Goal: Task Accomplishment & Management: Use online tool/utility

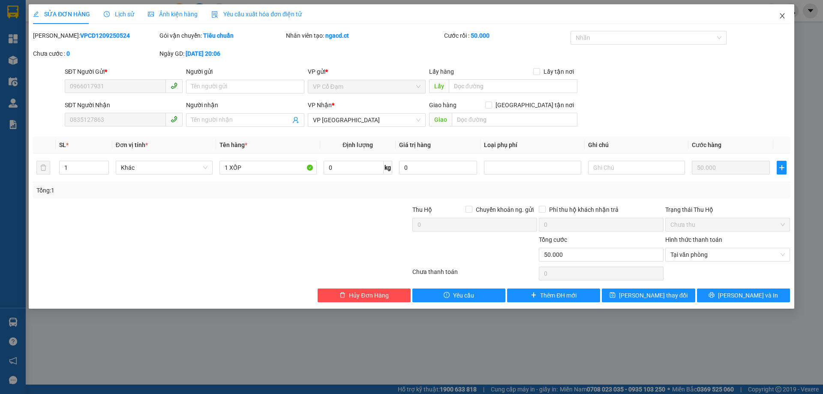
click at [781, 14] on icon "close" at bounding box center [782, 15] width 7 height 7
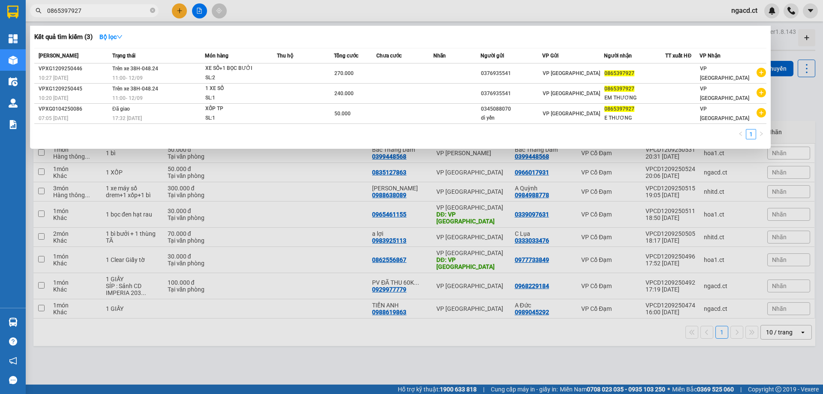
click at [111, 12] on input "0865397927" at bounding box center [97, 10] width 101 height 9
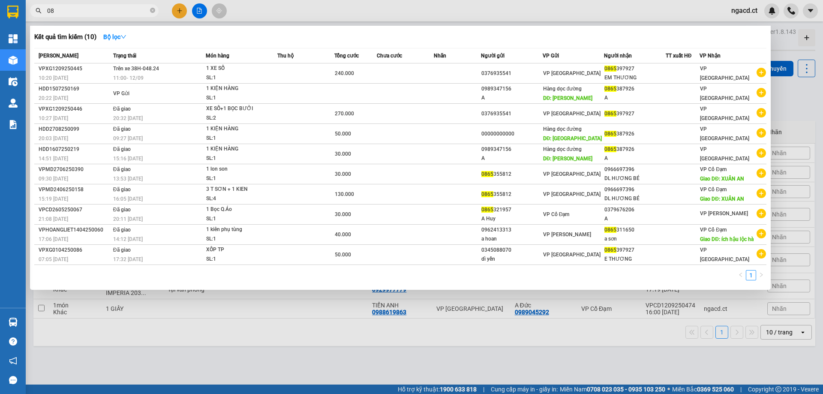
type input "0"
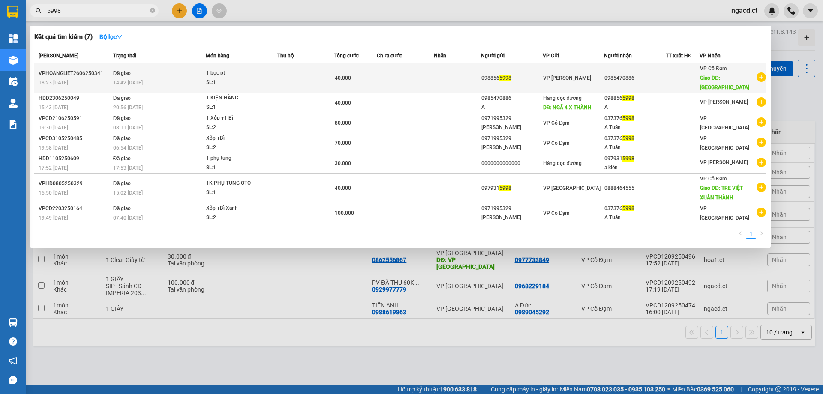
type input "5998"
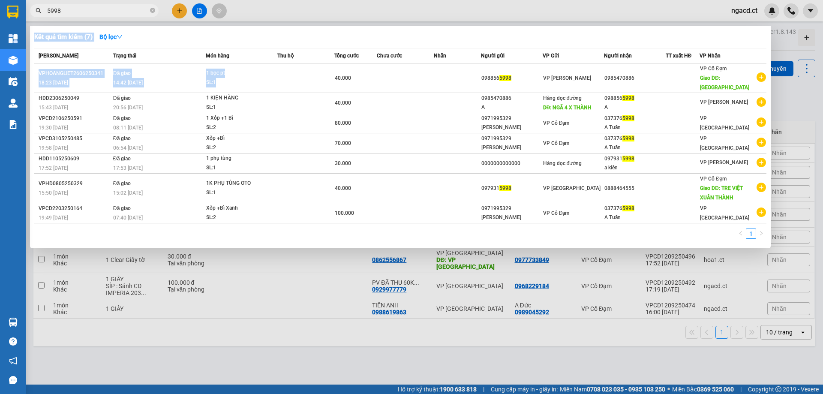
drag, startPoint x: 236, startPoint y: 74, endPoint x: 233, endPoint y: 17, distance: 57.1
click at [0, 11] on div "Kết quả tìm kiếm ( 7 ) Bộ lọc Mã ĐH Trạng thái Món hàng Thu hộ Tổng cước Chưa c…" at bounding box center [0, 11] width 0 height 0
click at [235, 15] on div at bounding box center [411, 197] width 823 height 394
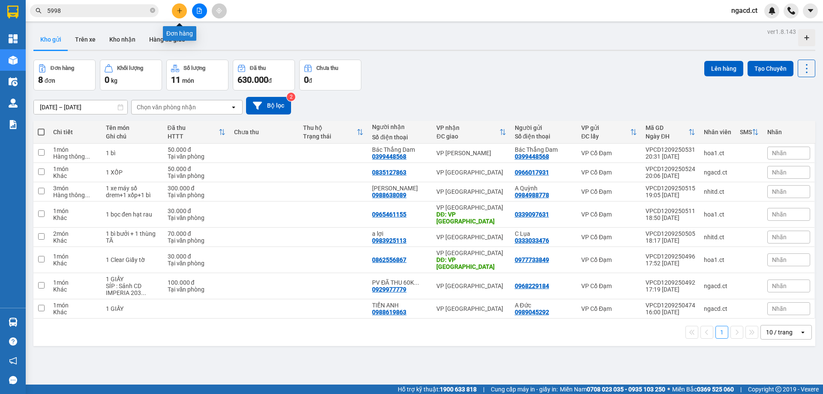
click at [177, 12] on icon "plus" at bounding box center [180, 11] width 6 height 6
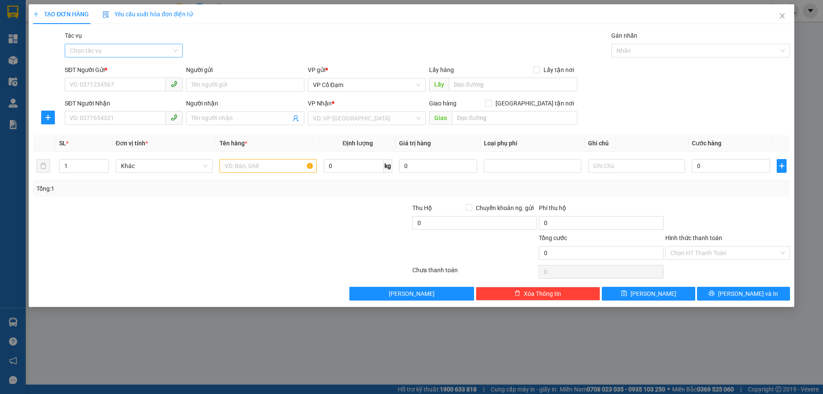
click at [155, 46] on input "Tác vụ" at bounding box center [121, 50] width 102 height 13
click at [156, 64] on div "Nhập hàng lên xe" at bounding box center [124, 67] width 108 height 9
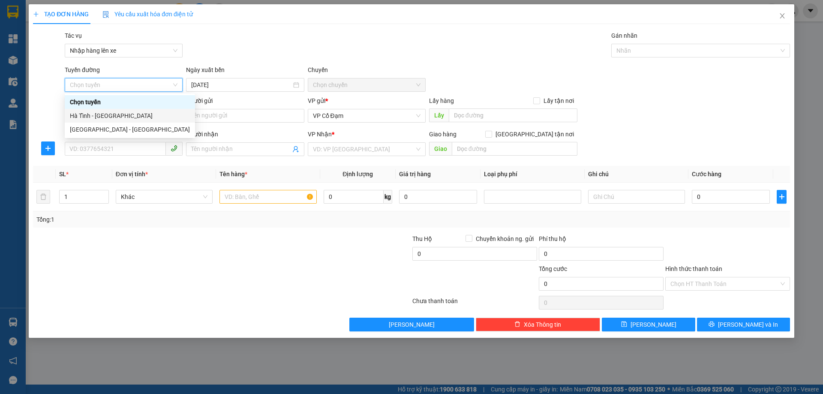
click at [146, 114] on div "Hà Tĩnh - [GEOGRAPHIC_DATA]" at bounding box center [130, 115] width 120 height 9
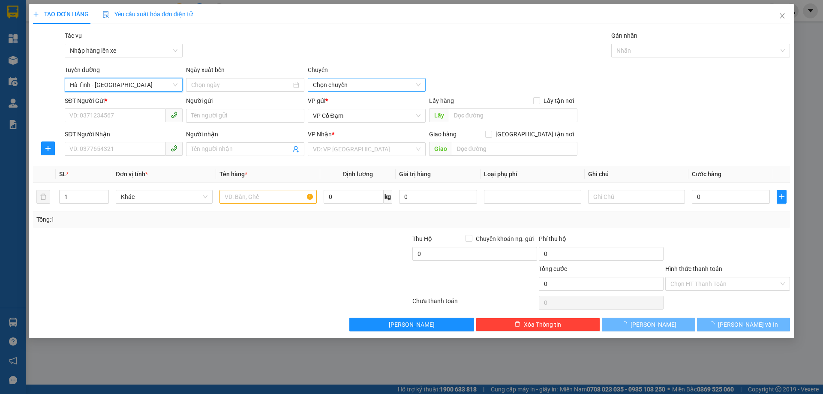
type input "[DATE]"
click at [362, 82] on span "06:00 - 38H-048.28" at bounding box center [367, 84] width 108 height 13
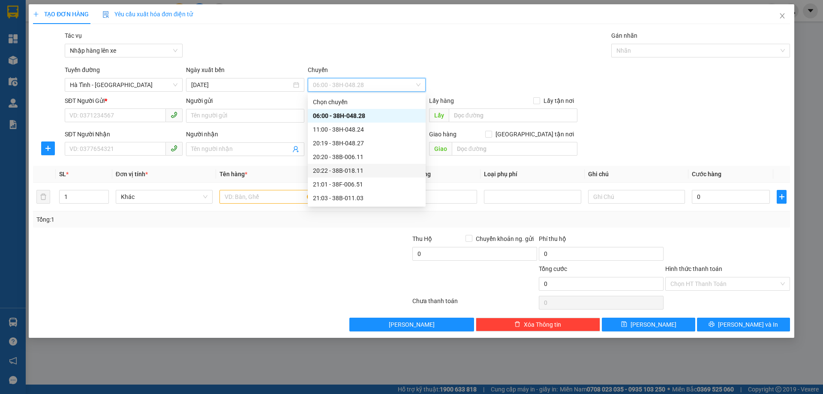
click at [370, 166] on div "20:22 - 38B-018.11" at bounding box center [367, 171] width 118 height 14
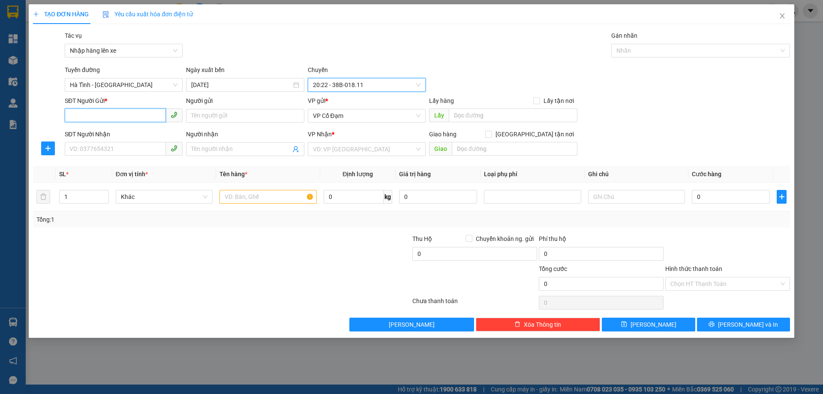
click at [138, 113] on input "SĐT Người Gửi *" at bounding box center [115, 115] width 101 height 14
paste input "0375784327"
click at [354, 117] on span "VP Cổ Đạm" at bounding box center [367, 115] width 108 height 13
type input "0375784327"
click at [784, 18] on icon "close" at bounding box center [782, 15] width 7 height 7
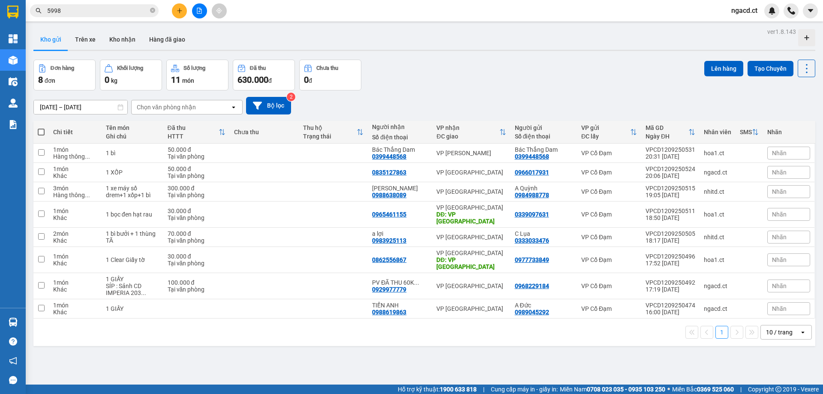
click at [115, 13] on input "5998" at bounding box center [97, 10] width 101 height 9
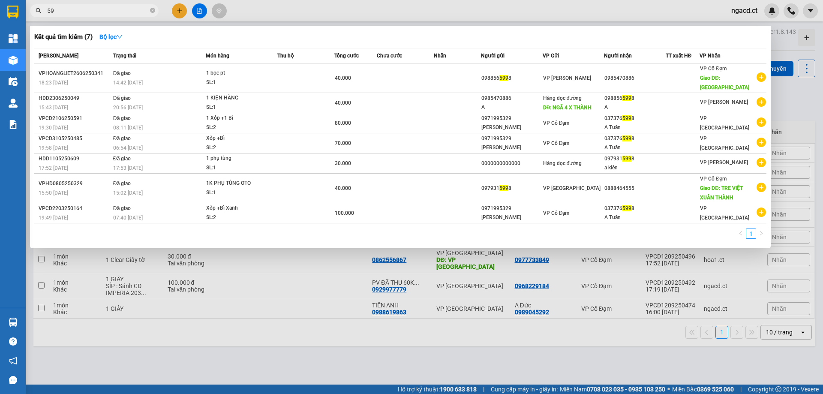
type input "5"
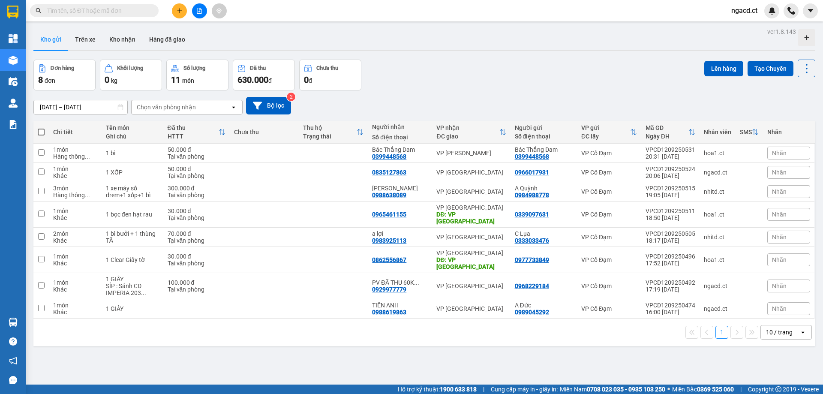
click at [103, 6] on span at bounding box center [94, 10] width 129 height 13
click at [106, 11] on input "text" at bounding box center [97, 10] width 101 height 9
paste input "0375784327"
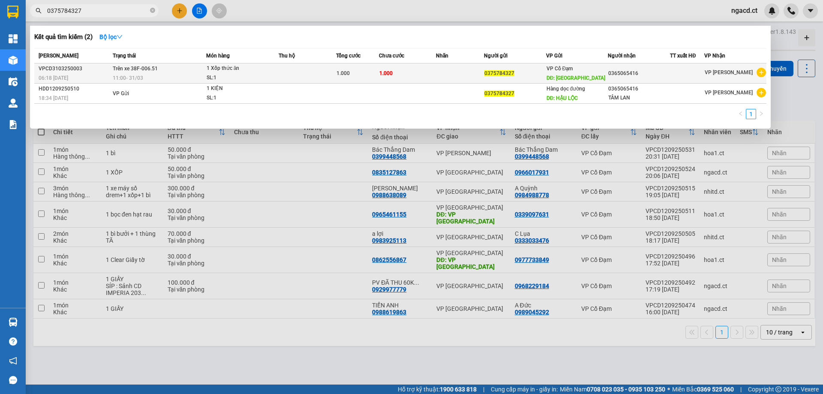
type input "0375784327"
click at [250, 71] on div "1 Xốp thức ăn" at bounding box center [239, 68] width 64 height 9
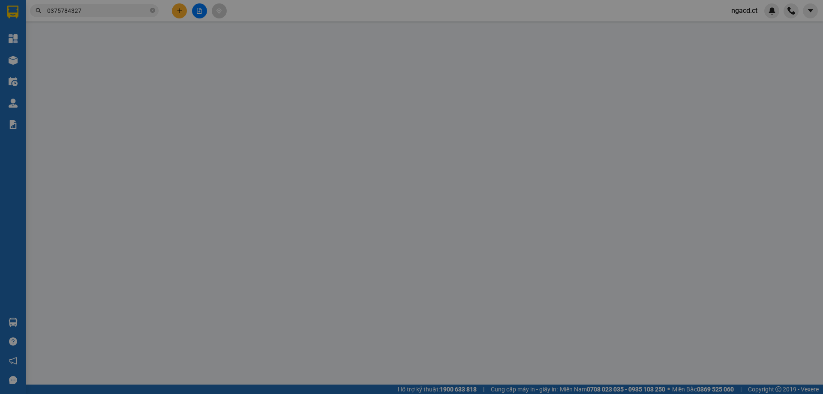
type input "0375784327"
type input "[GEOGRAPHIC_DATA]"
type input "0365065416"
type input "1.000"
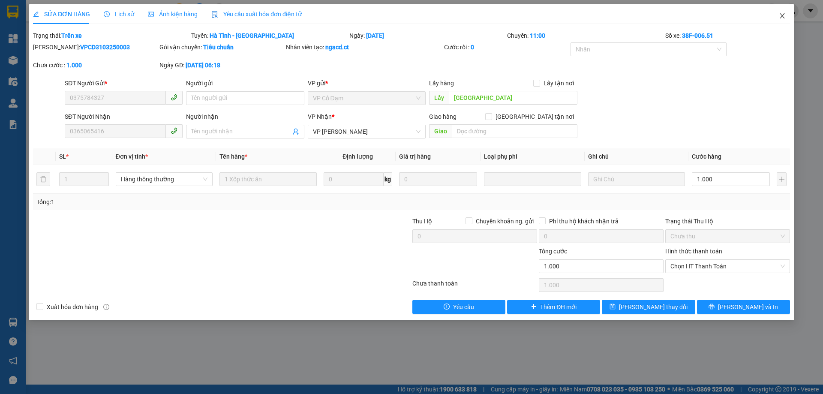
click at [780, 16] on icon "close" at bounding box center [782, 15] width 7 height 7
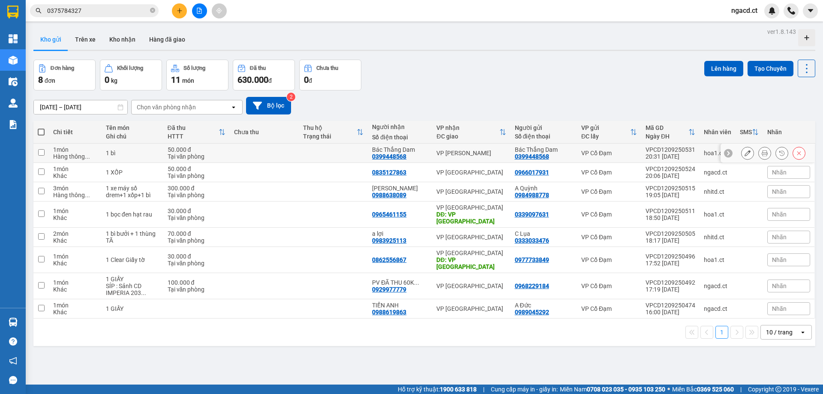
click at [475, 154] on div "VP [PERSON_NAME]" at bounding box center [471, 153] width 69 height 7
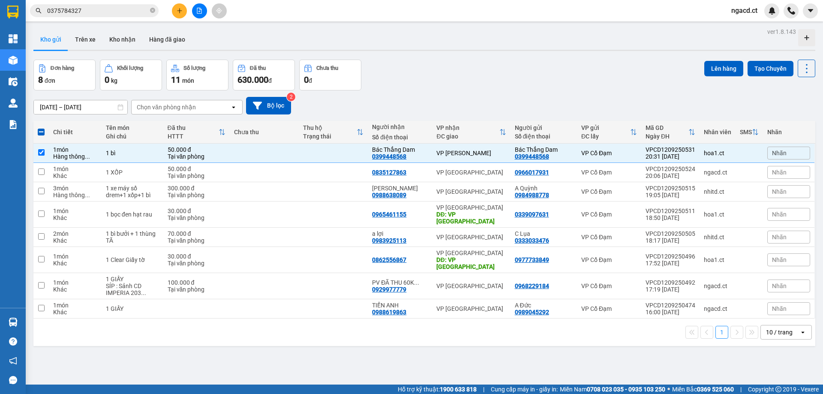
click at [474, 113] on div "[DATE] – [DATE] Press the down arrow key to interact with the calendar and sele…" at bounding box center [424, 106] width 782 height 18
click at [42, 151] on input "checkbox" at bounding box center [41, 152] width 6 height 6
checkbox input "false"
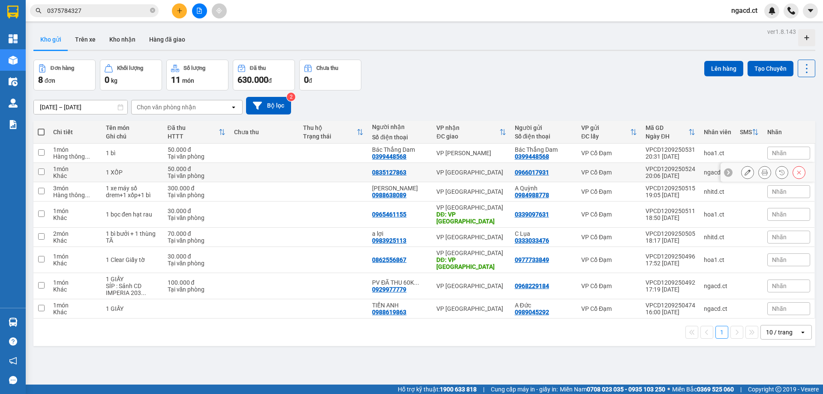
click at [438, 173] on div "VP [GEOGRAPHIC_DATA]" at bounding box center [471, 172] width 69 height 7
checkbox input "true"
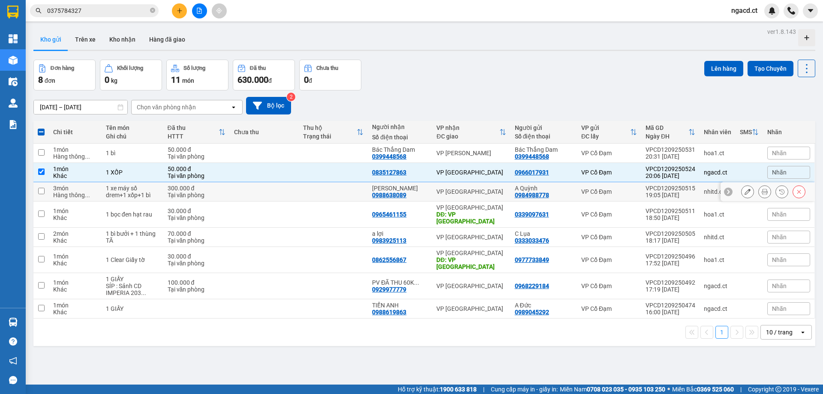
click at [442, 194] on div "VP [GEOGRAPHIC_DATA]" at bounding box center [471, 191] width 69 height 7
checkbox input "true"
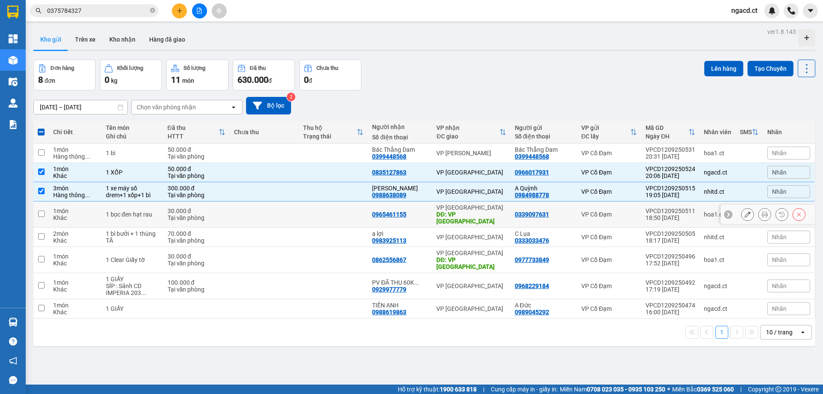
click at [443, 211] on div "DĐ: VP [GEOGRAPHIC_DATA]" at bounding box center [471, 218] width 69 height 14
checkbox input "true"
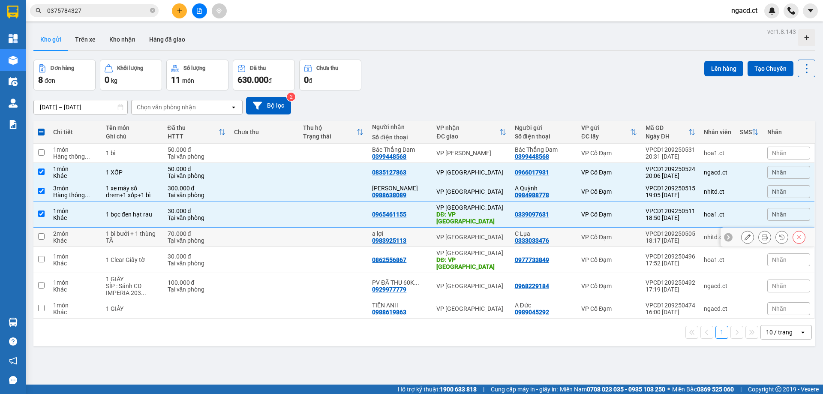
click at [438, 234] on div "VP [GEOGRAPHIC_DATA]" at bounding box center [471, 237] width 69 height 7
checkbox input "true"
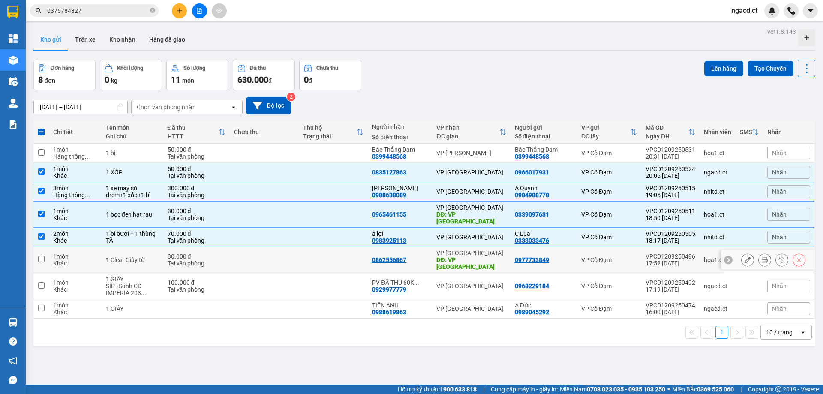
click at [437, 256] on div "DĐ: VP [GEOGRAPHIC_DATA]" at bounding box center [471, 263] width 69 height 14
checkbox input "true"
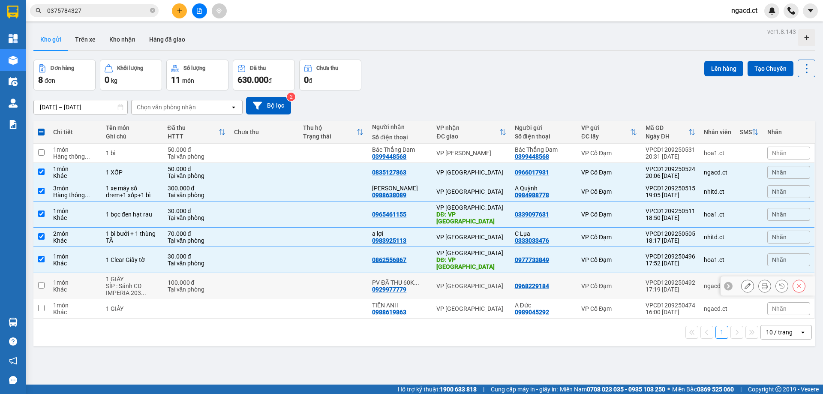
click at [436, 273] on td "VP [GEOGRAPHIC_DATA]" at bounding box center [471, 286] width 78 height 26
checkbox input "true"
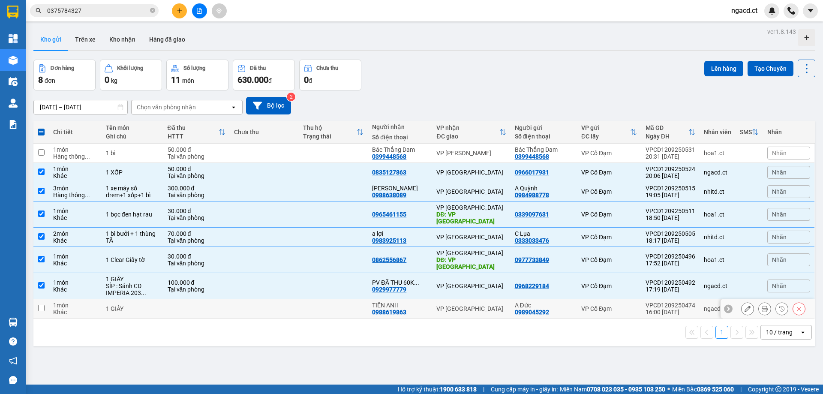
click at [437, 305] on div "VP [GEOGRAPHIC_DATA]" at bounding box center [471, 308] width 69 height 7
checkbox input "true"
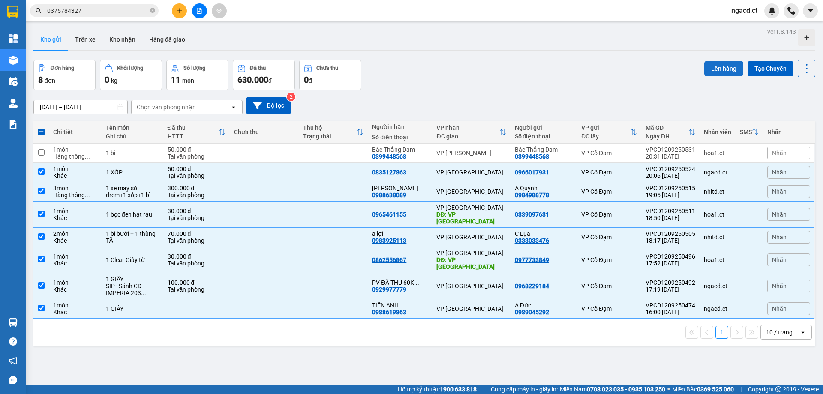
click at [713, 67] on button "Lên hàng" at bounding box center [724, 68] width 39 height 15
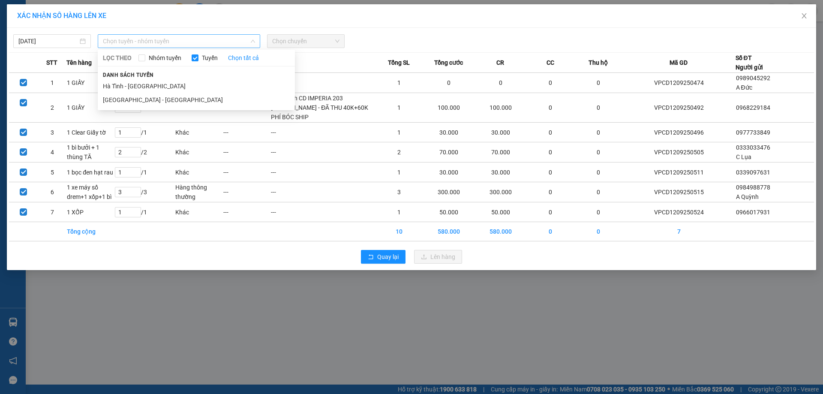
click at [157, 39] on span "Chọn tuyến - nhóm tuyến" at bounding box center [179, 41] width 152 height 13
click at [155, 90] on li "Hà Tĩnh - [GEOGRAPHIC_DATA]" at bounding box center [196, 86] width 197 height 14
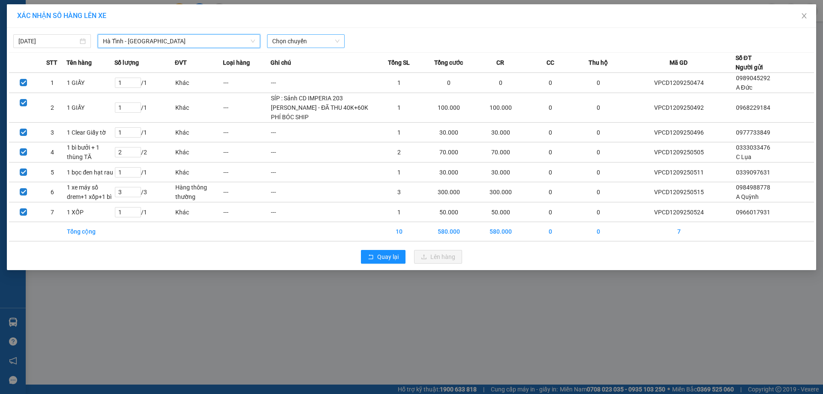
click at [296, 42] on span "Chọn chuyến" at bounding box center [305, 41] width 67 height 13
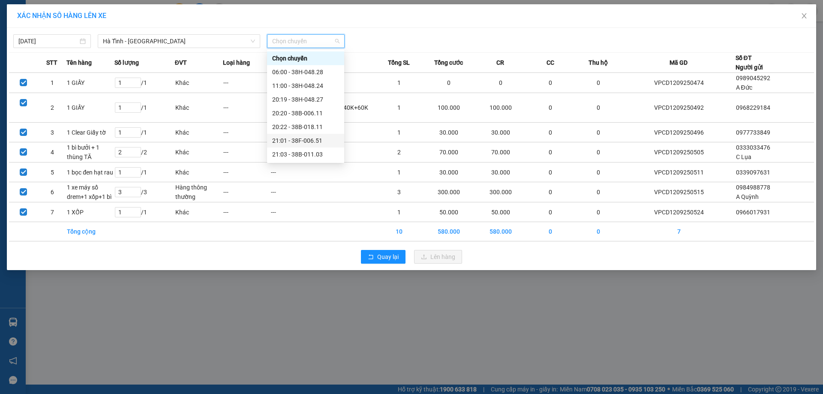
click at [319, 139] on div "21:01 - 38F-006.51" at bounding box center [305, 140] width 67 height 9
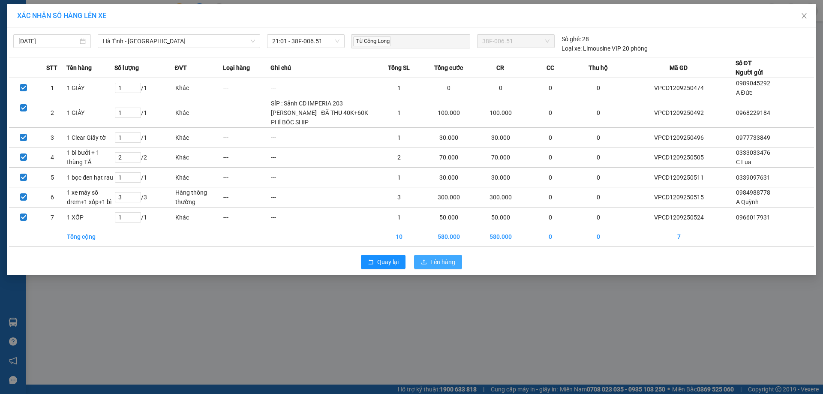
click at [454, 267] on span "Lên hàng" at bounding box center [443, 261] width 25 height 9
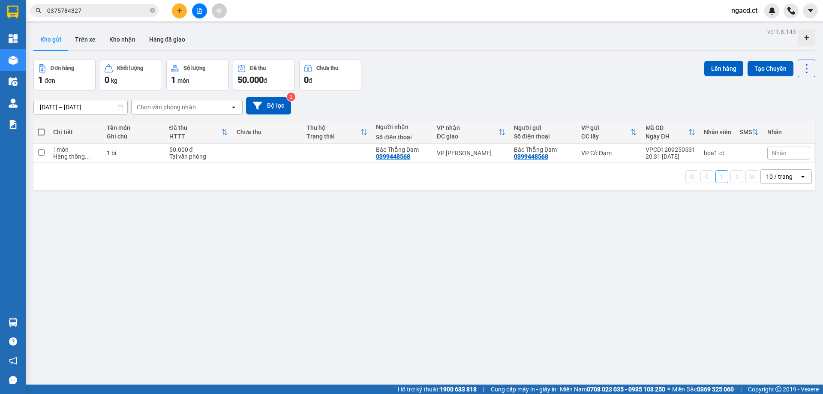
click at [524, 82] on div "Đơn hàng 1 đơn Khối lượng 0 kg Số lượng 1 món Đã thu 50.000 đ Chưa thu 0 đ Lên …" at bounding box center [424, 75] width 782 height 31
